Goal: Find specific page/section: Find specific page/section

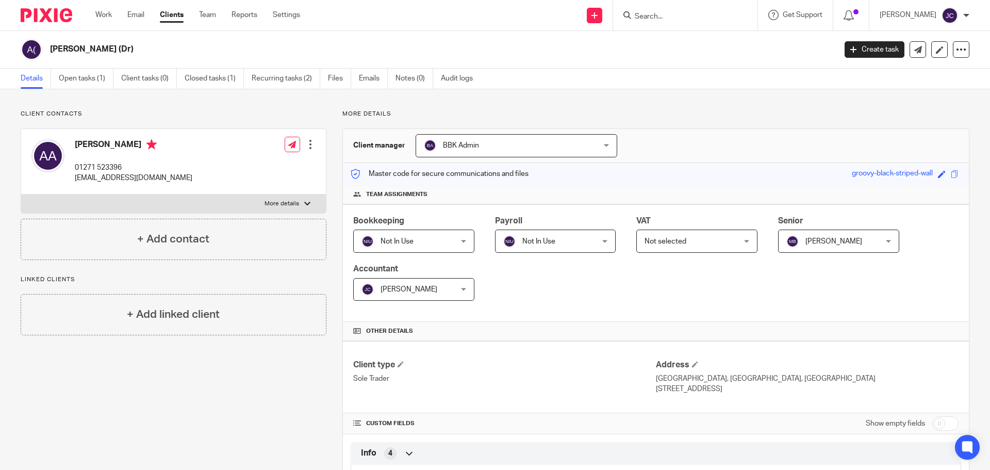
click at [688, 12] on input "Search" at bounding box center [680, 16] width 93 height 9
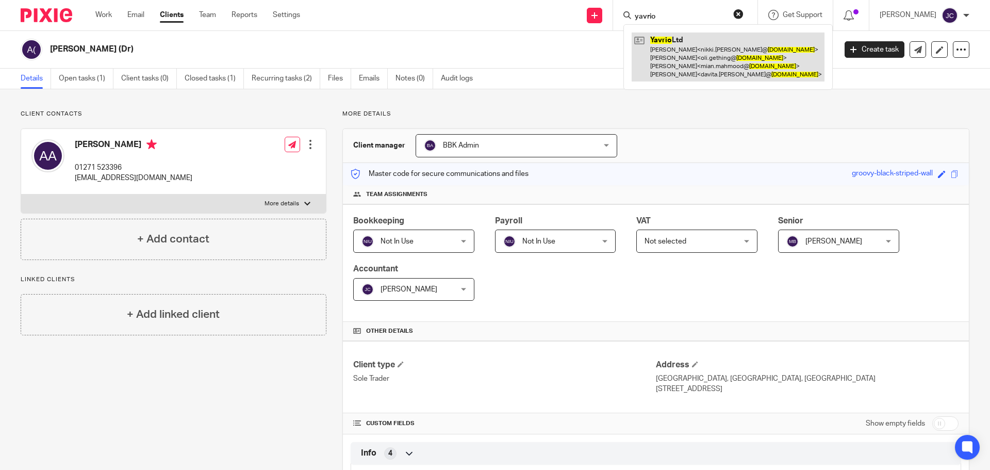
type input "yavrio"
click at [685, 58] on link at bounding box center [728, 56] width 193 height 49
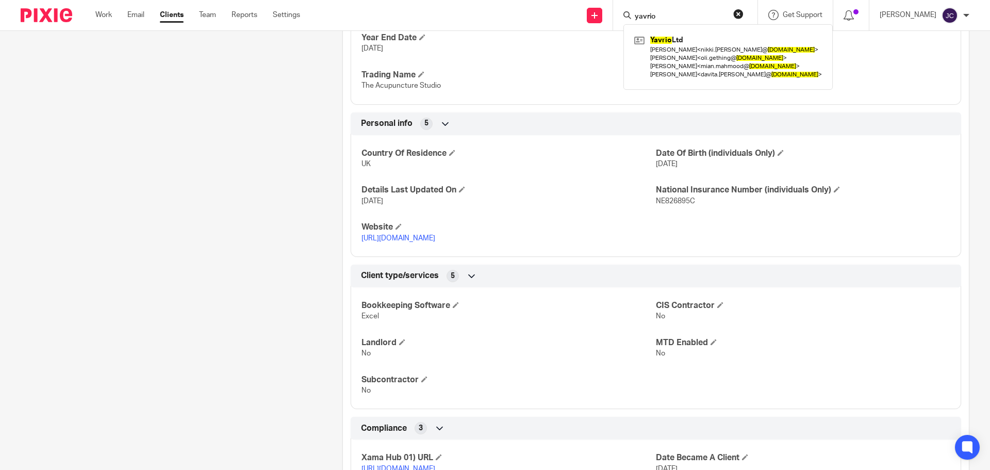
scroll to position [394, 0]
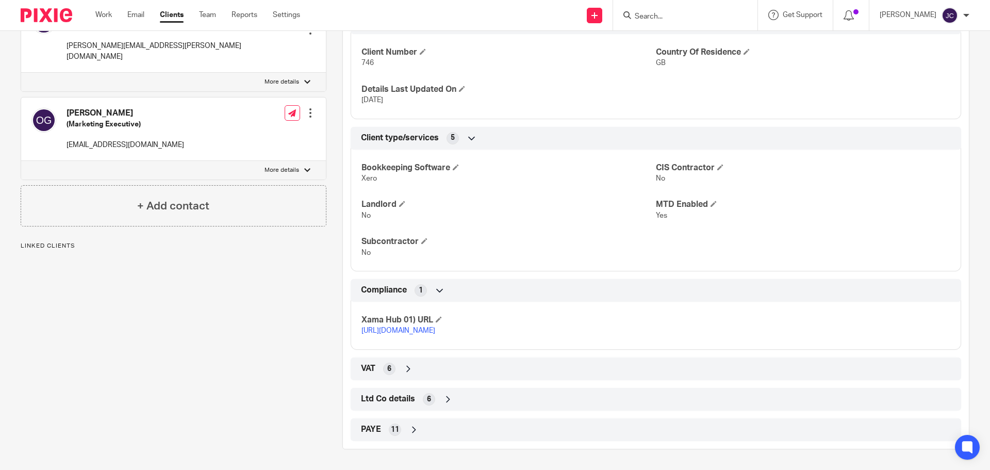
scroll to position [567, 0]
click at [531, 426] on div "PAYE 11" at bounding box center [655, 430] width 595 height 18
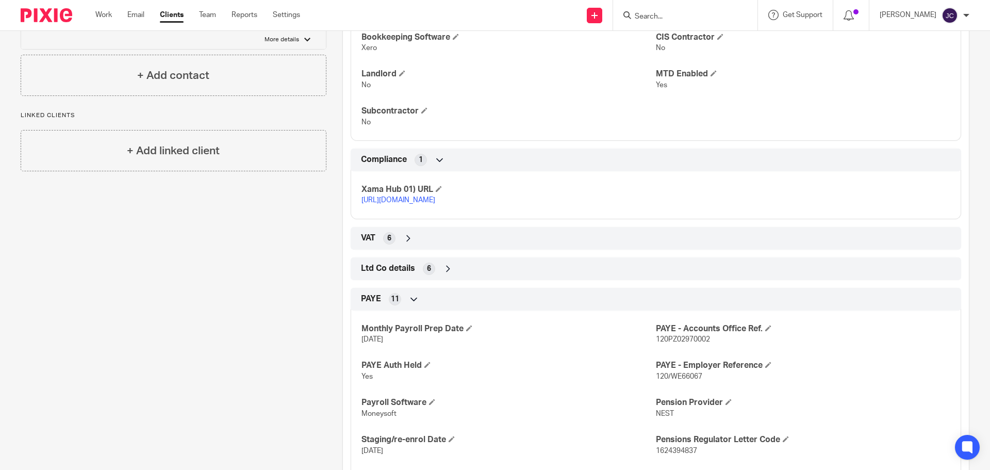
scroll to position [800, 0]
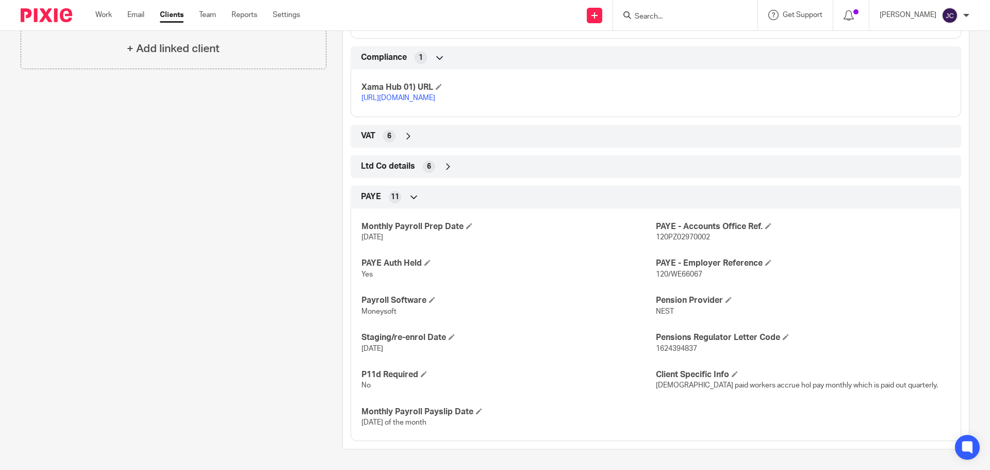
click at [667, 15] on input "Search" at bounding box center [680, 16] width 93 height 9
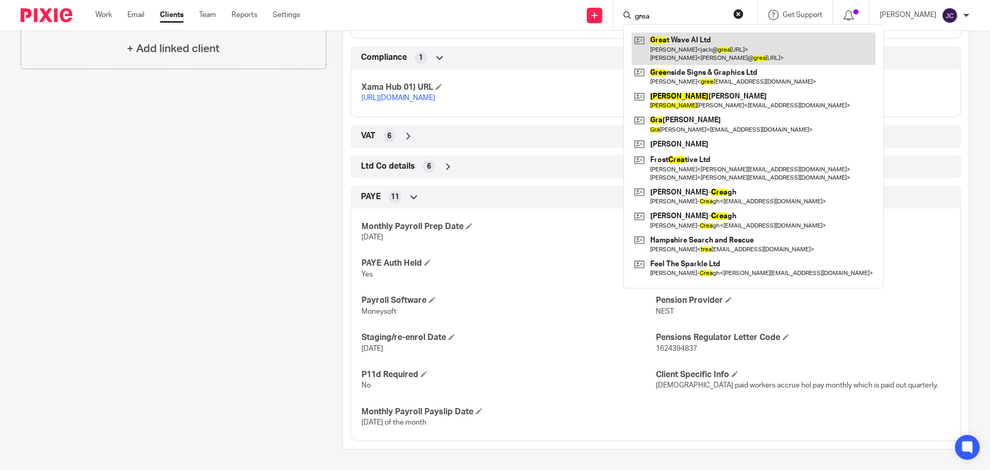
type input "grea"
click at [726, 44] on link at bounding box center [754, 48] width 244 height 32
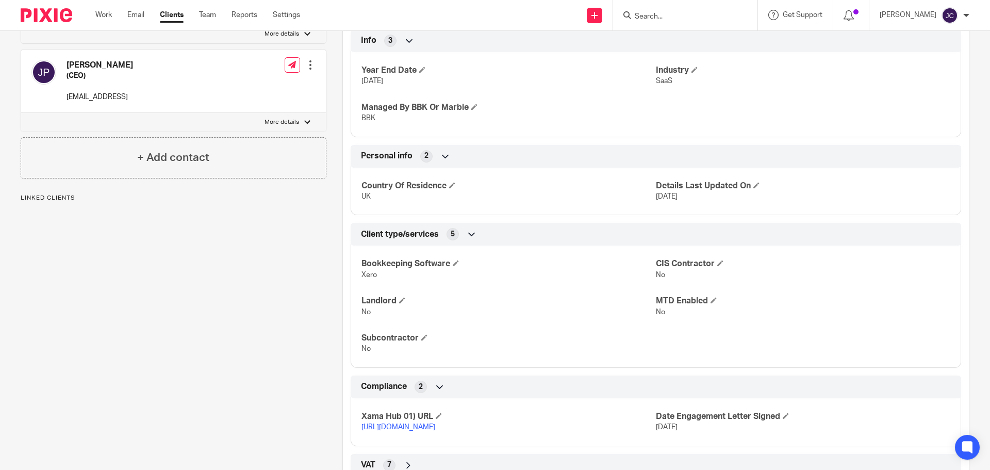
scroll to position [519, 0]
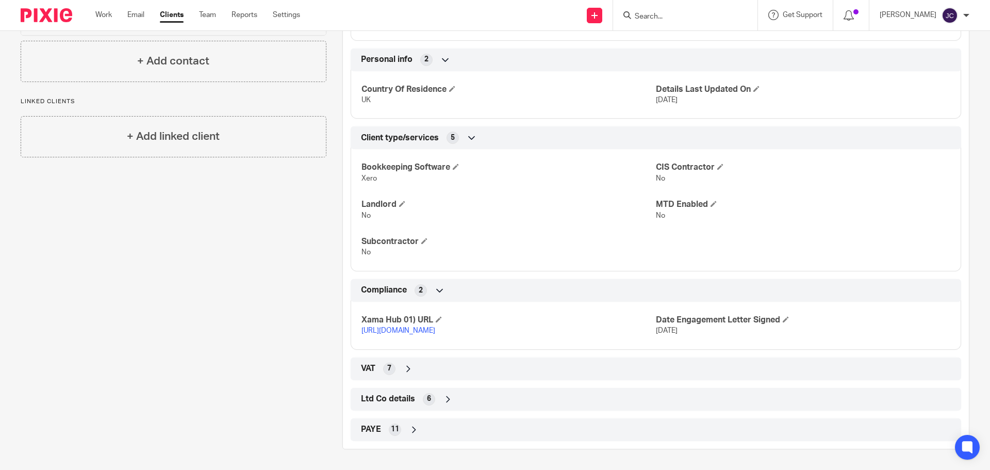
click at [476, 425] on div "PAYE 11" at bounding box center [655, 430] width 595 height 18
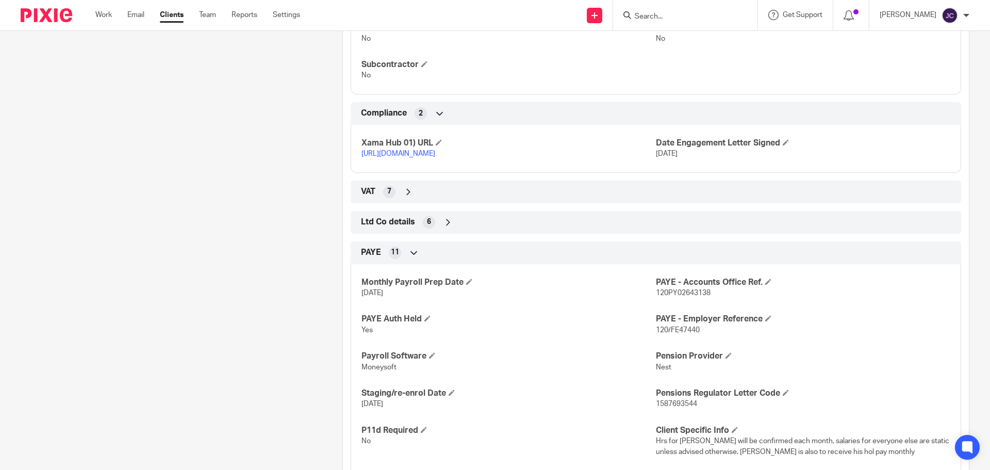
scroll to position [762, 0]
